Goal: Find specific page/section: Find specific page/section

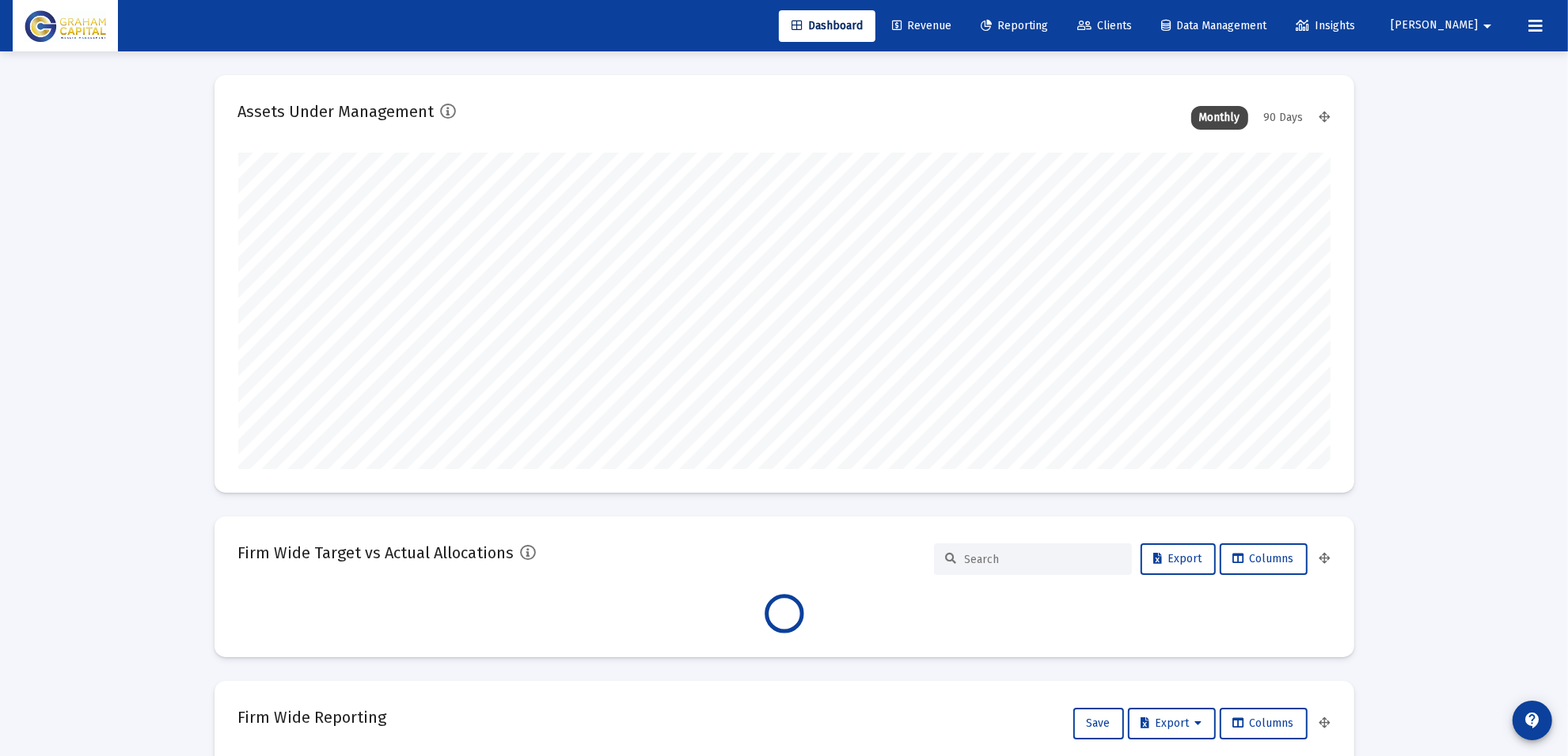
type input "[DATE]"
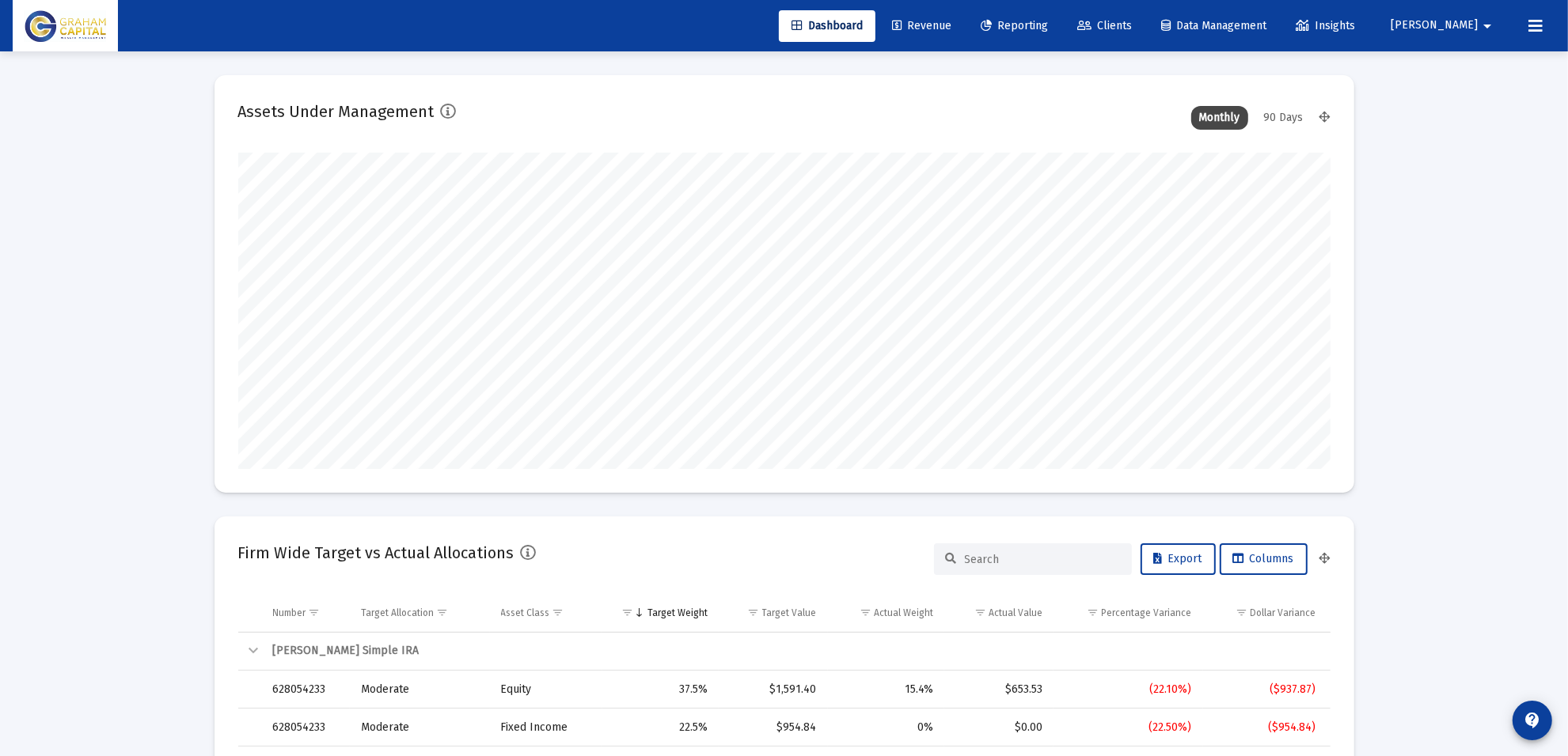
click at [1061, 32] on link "Reporting" at bounding box center [1014, 25] width 93 height 32
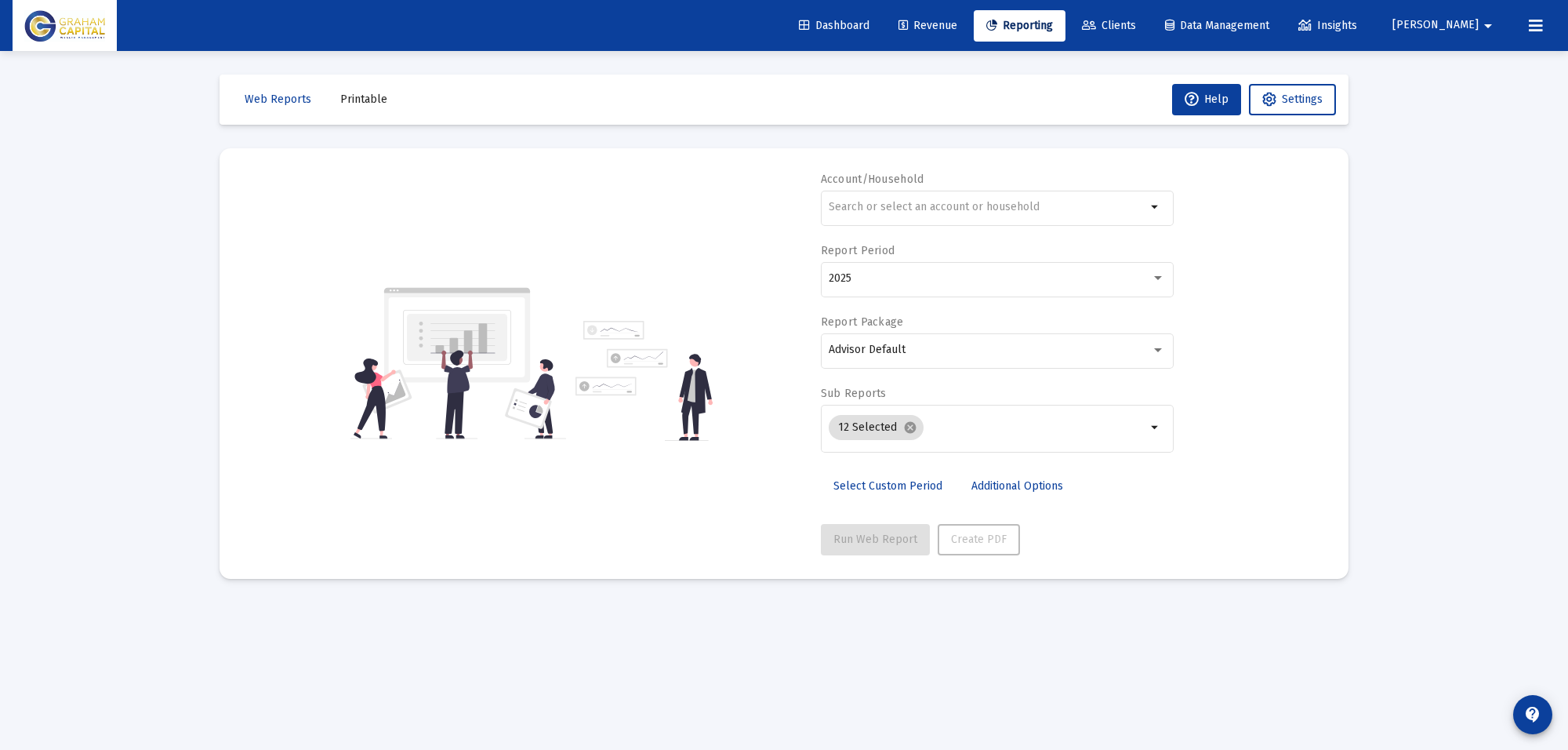
click at [1136, 25] on span "Clients" at bounding box center [1109, 25] width 54 height 13
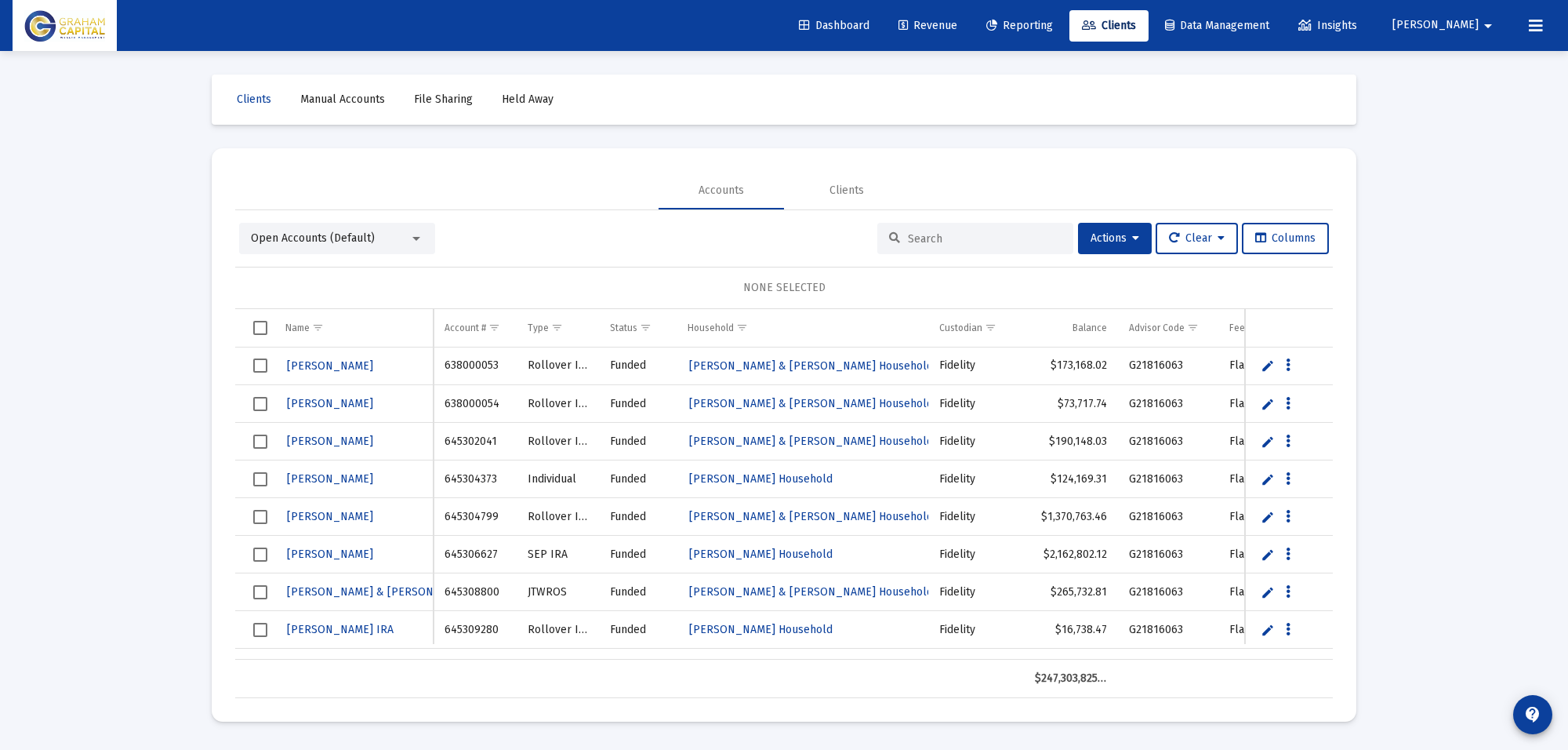
click at [928, 236] on input at bounding box center [985, 239] width 154 height 13
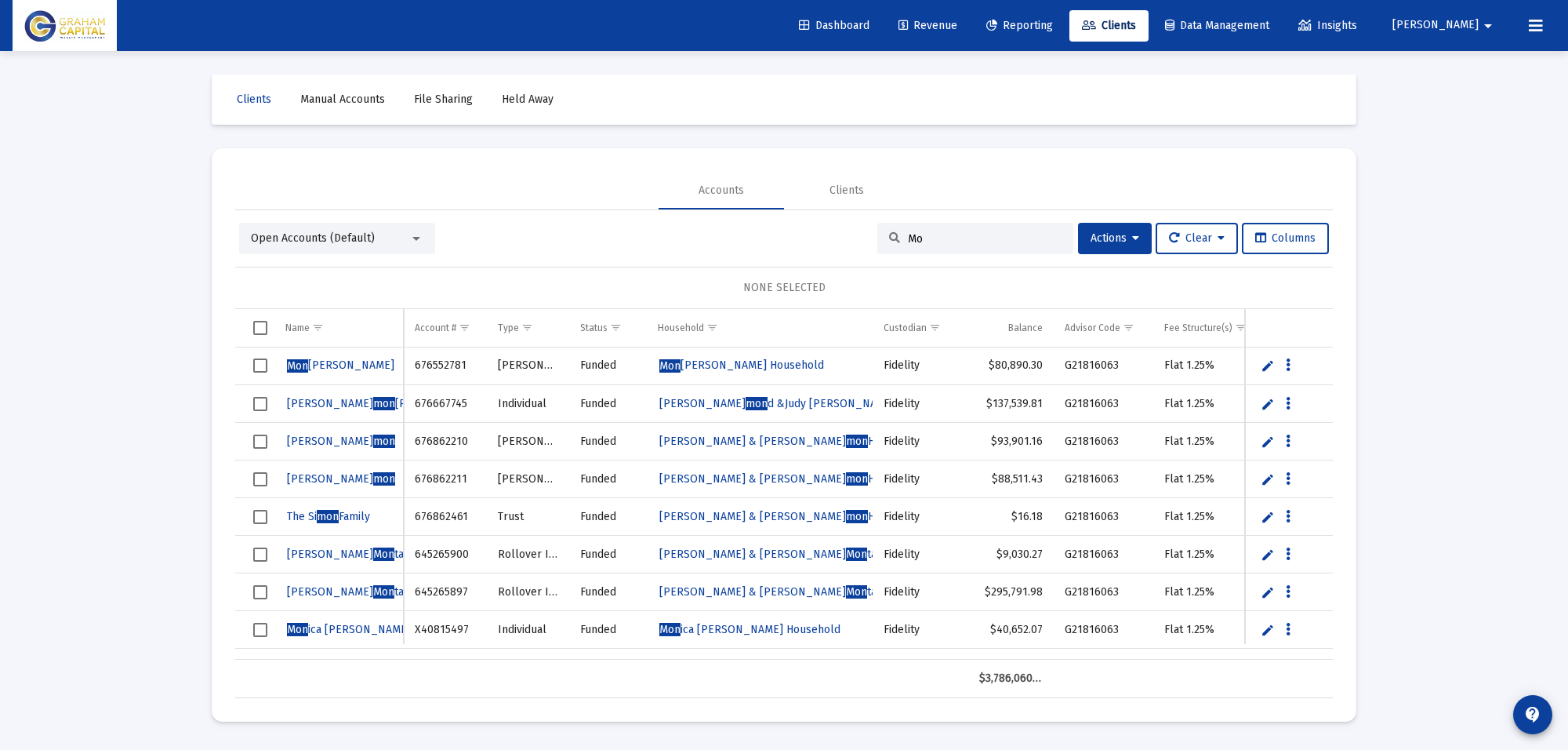
type input "M"
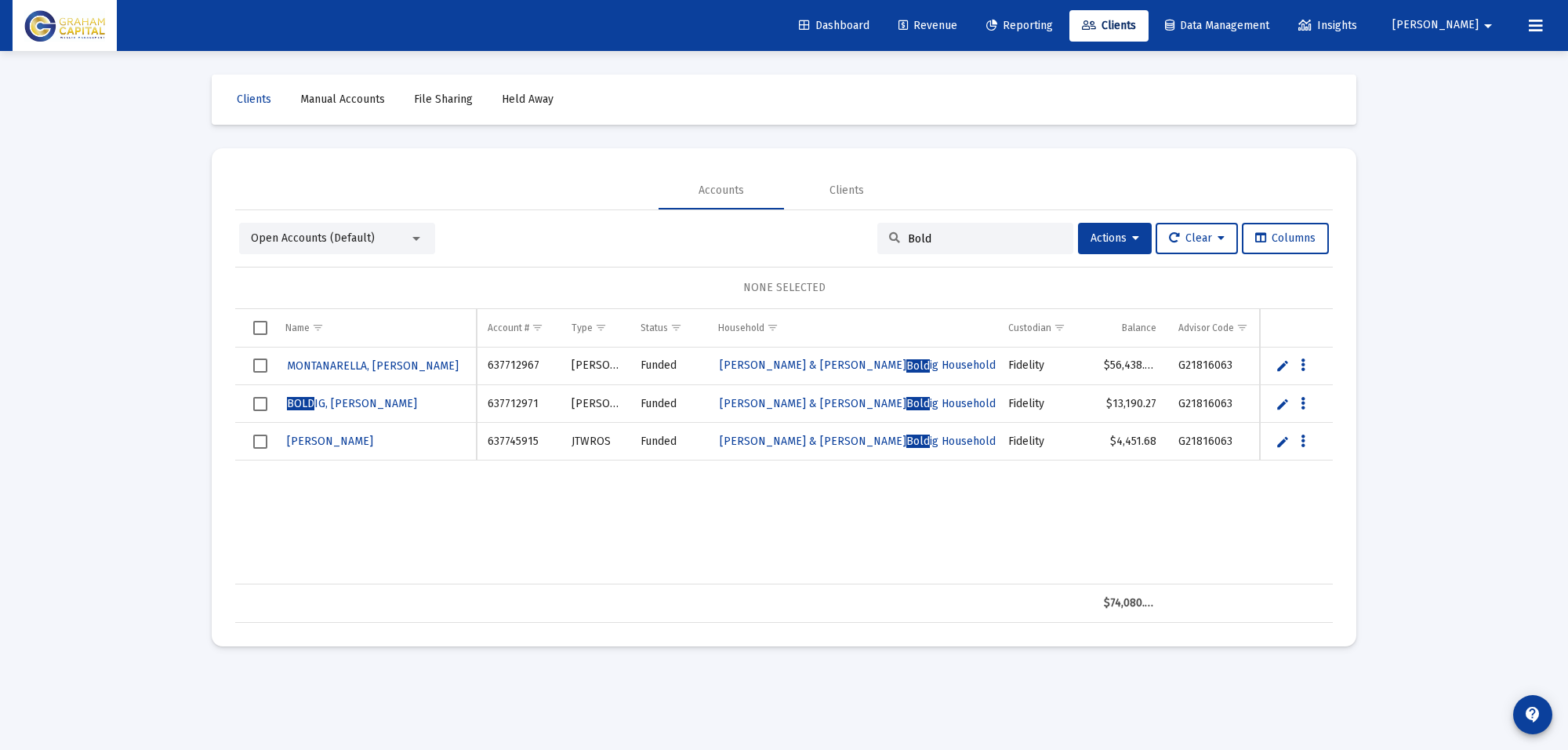
type input "Bold"
click at [394, 366] on span "MONTANARELLA, [PERSON_NAME]" at bounding box center [373, 366] width 172 height 13
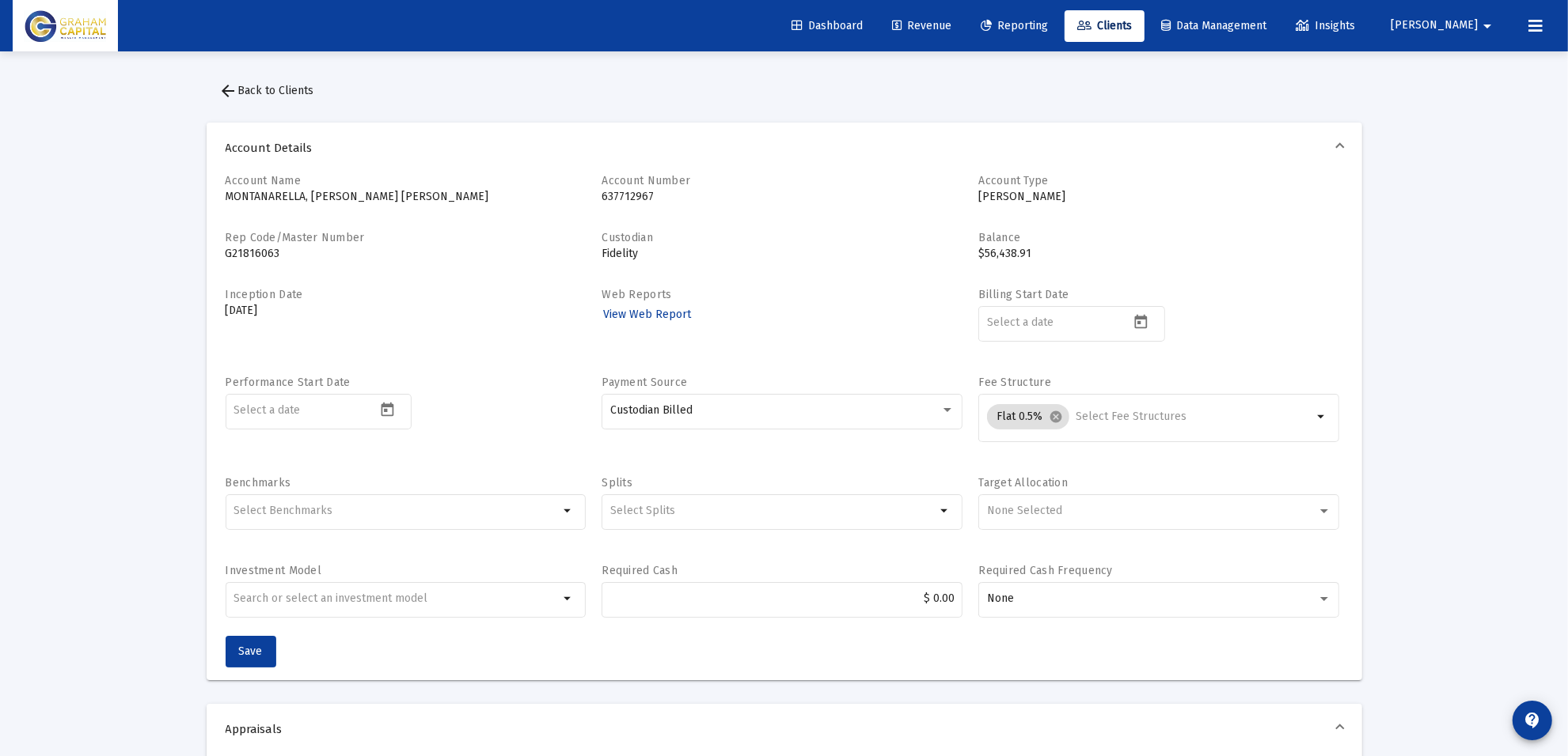
click at [246, 89] on span "arrow_back Back to Clients" at bounding box center [266, 90] width 95 height 14
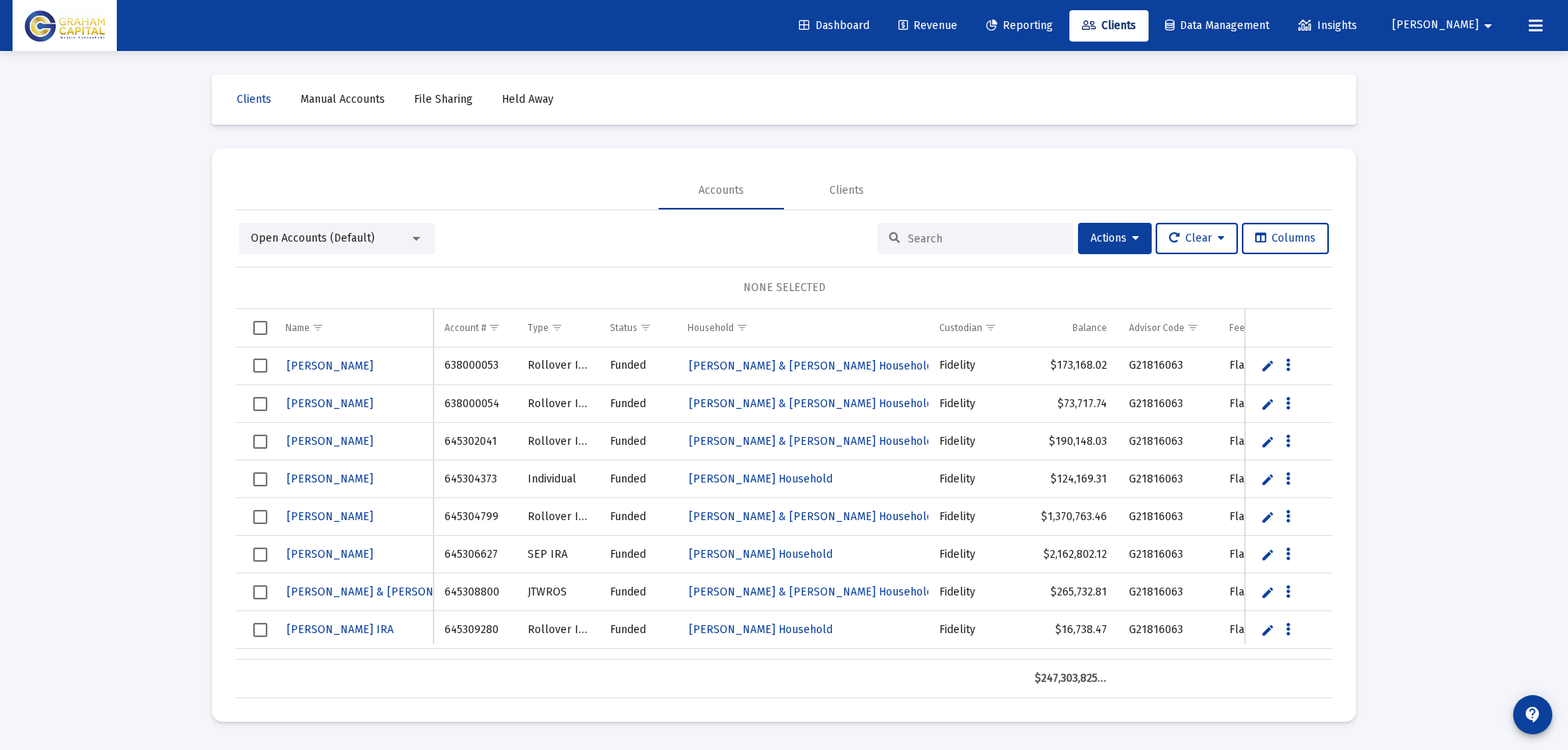
click at [944, 245] on div at bounding box center [975, 238] width 196 height 31
click at [946, 238] on input at bounding box center [985, 239] width 154 height 13
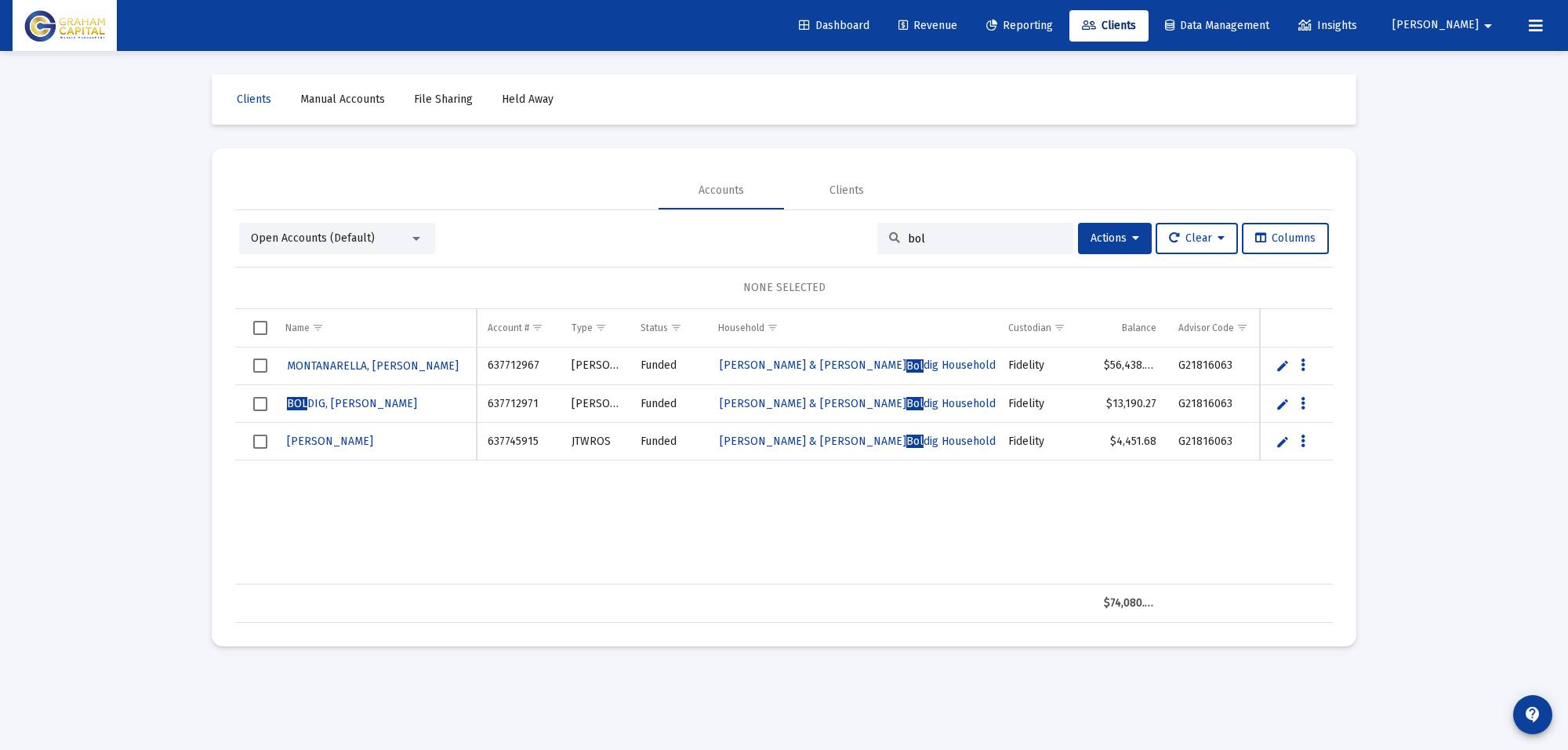
type input "bol"
click at [373, 406] on span "BOL DIG, [PERSON_NAME]" at bounding box center [352, 404] width 131 height 13
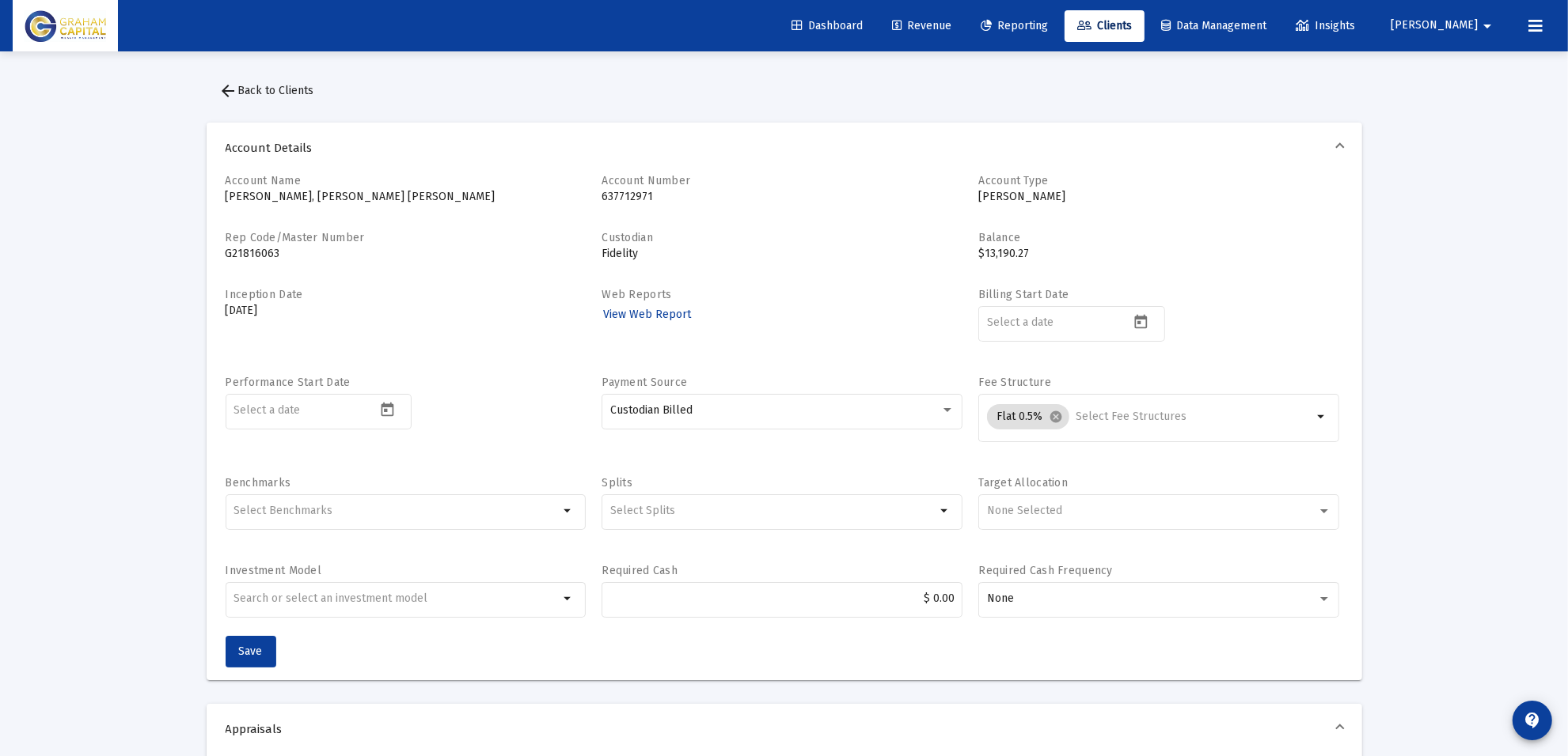
click at [278, 101] on button "arrow_back Back to Clients" at bounding box center [266, 90] width 120 height 32
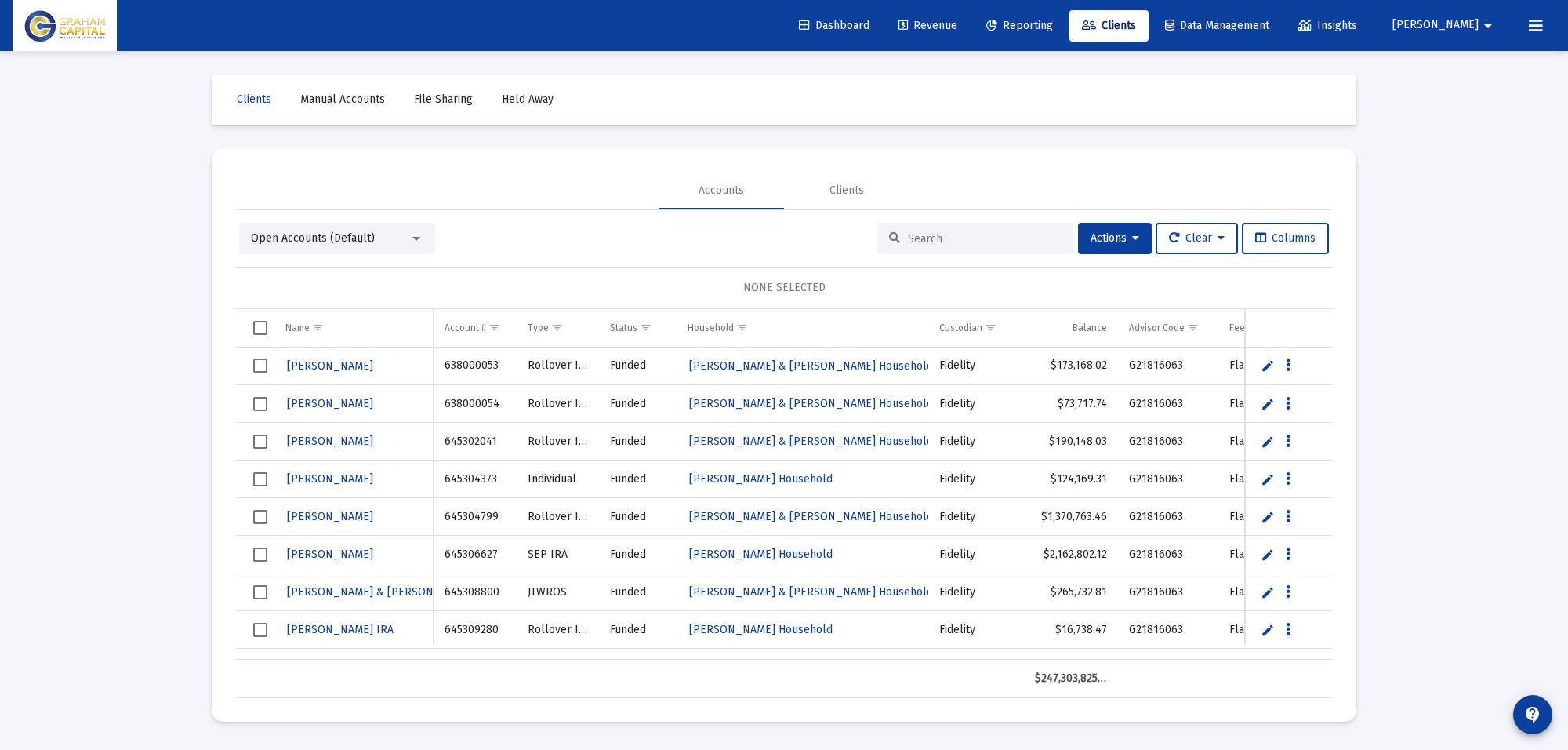
click at [1004, 238] on input at bounding box center [985, 239] width 154 height 13
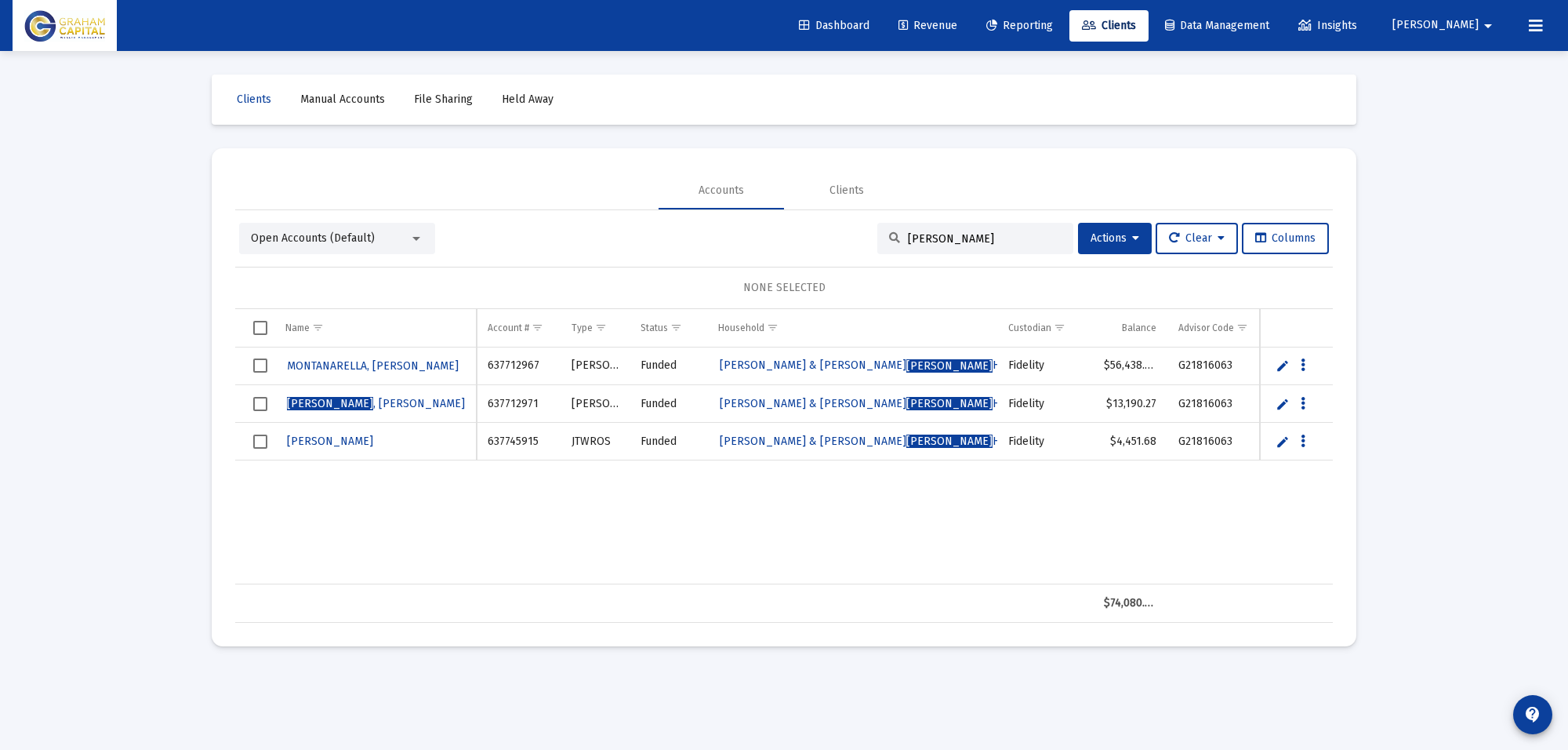
type input "[PERSON_NAME]"
click at [373, 443] on span "[PERSON_NAME]" at bounding box center [330, 441] width 86 height 13
